Goal: Task Accomplishment & Management: Manage account settings

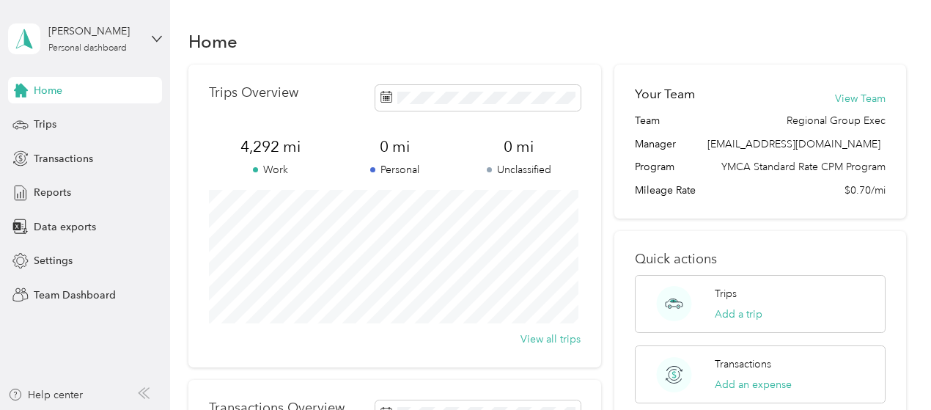
click at [150, 39] on div "[PERSON_NAME] Personal dashboard" at bounding box center [85, 38] width 154 height 51
click at [103, 124] on div "Team dashboard" at bounding box center [162, 121] width 288 height 26
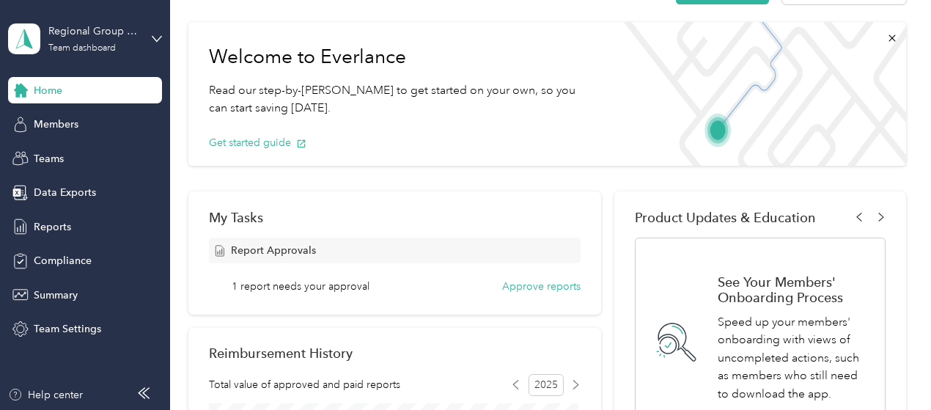
scroll to position [73, 0]
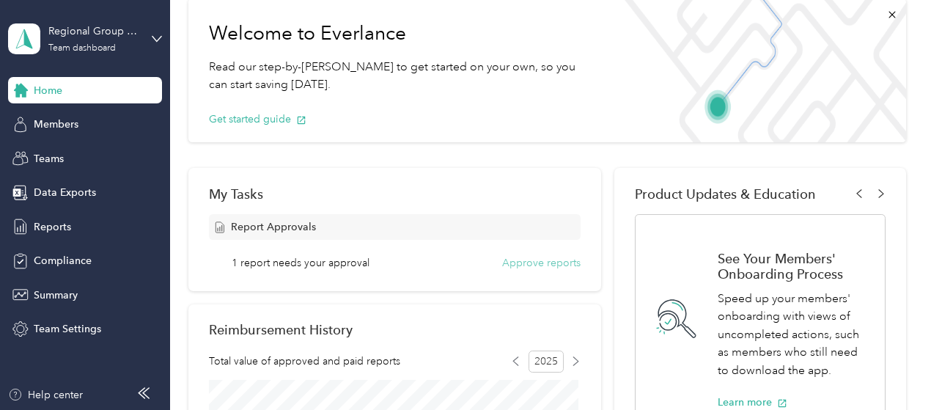
click at [547, 265] on button "Approve reports" at bounding box center [541, 262] width 78 height 15
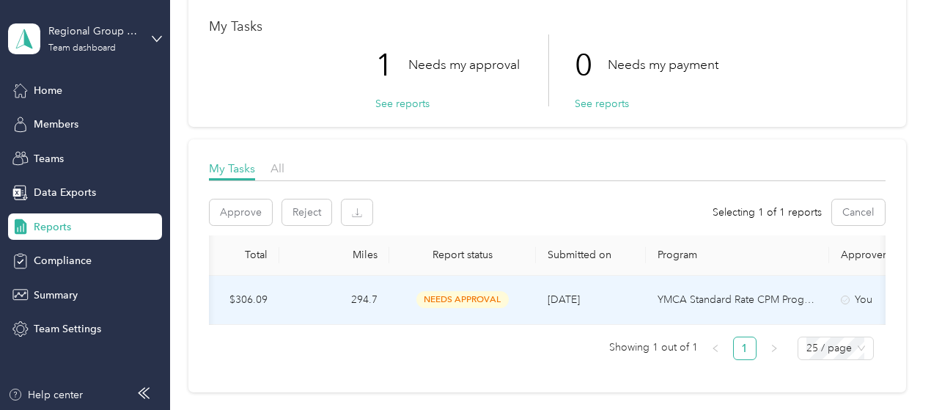
scroll to position [0, 545]
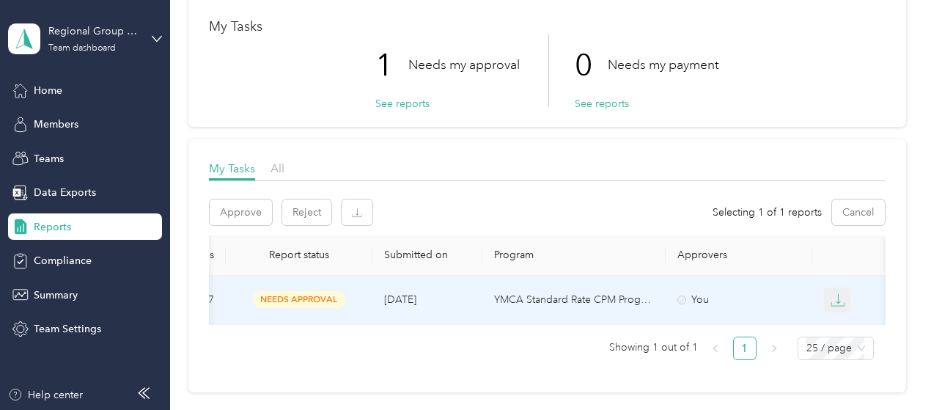
click at [831, 295] on icon "button" at bounding box center [837, 299] width 15 height 15
click at [831, 325] on div "PDF" at bounding box center [845, 325] width 31 height 15
click at [228, 212] on button "Approve" at bounding box center [241, 212] width 62 height 26
